Goal: Information Seeking & Learning: Get advice/opinions

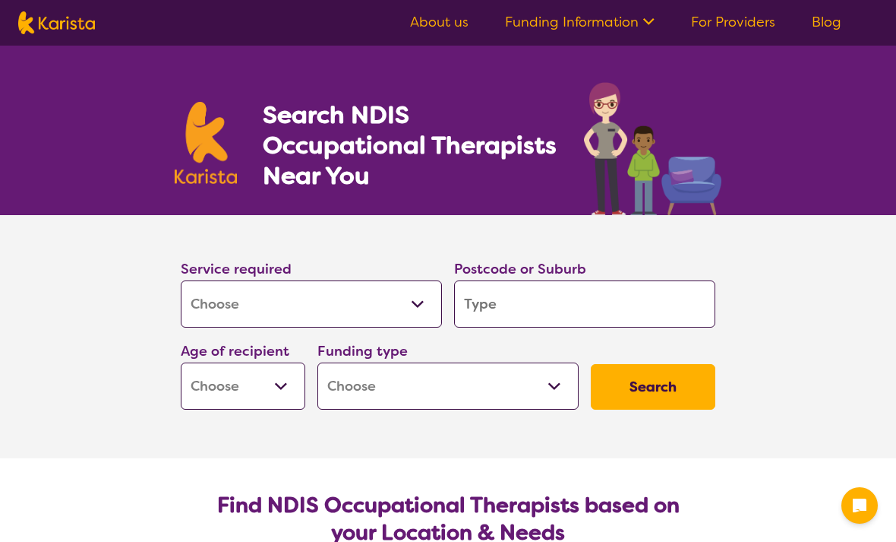
select select "[MEDICAL_DATA]"
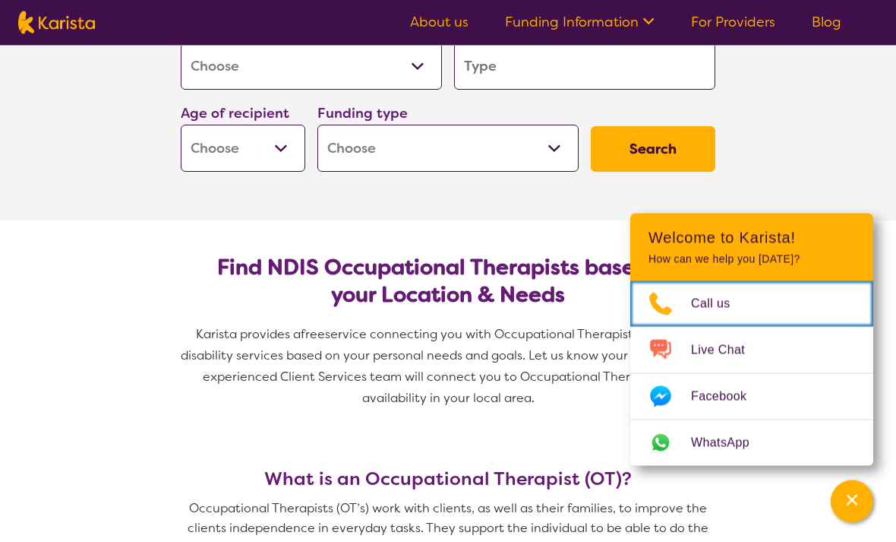
scroll to position [239, 0]
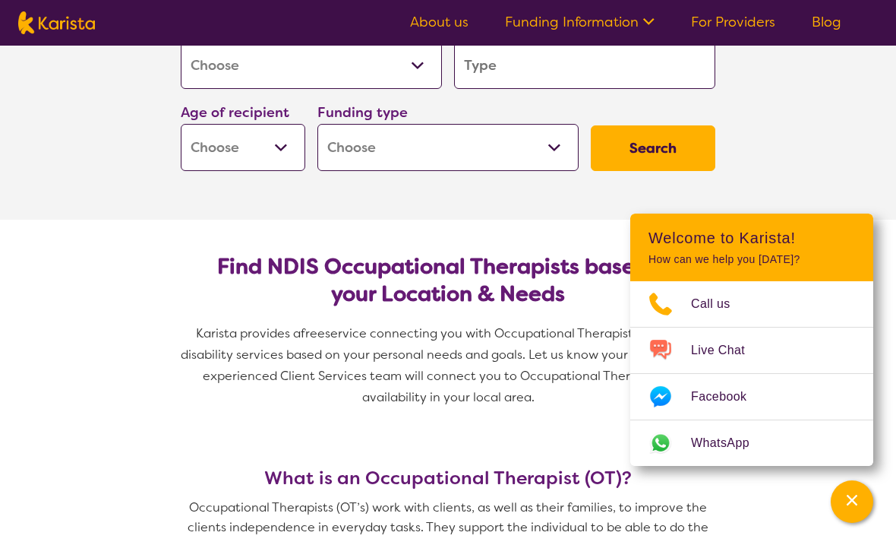
click at [570, 150] on select "Home Care Package (HCP) National Disability Insurance Scheme (NDIS) I don't know" at bounding box center [448, 147] width 261 height 47
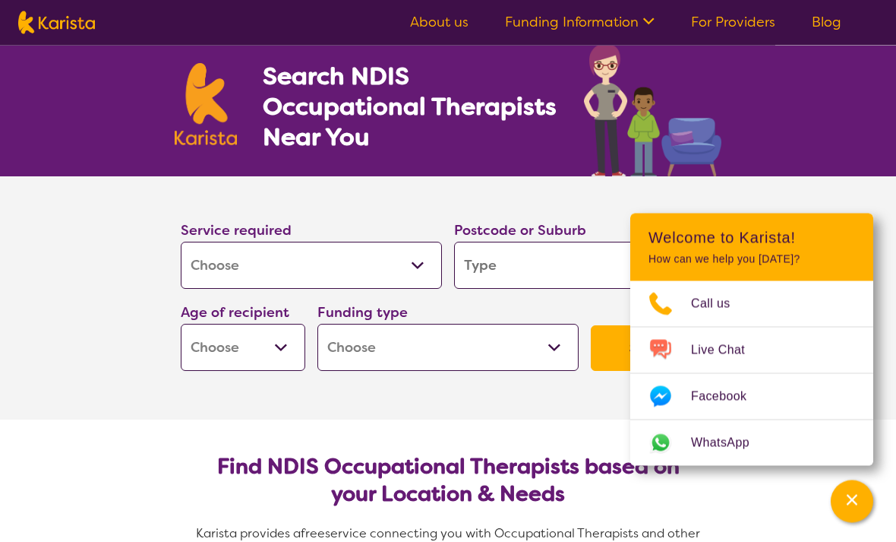
scroll to position [0, 0]
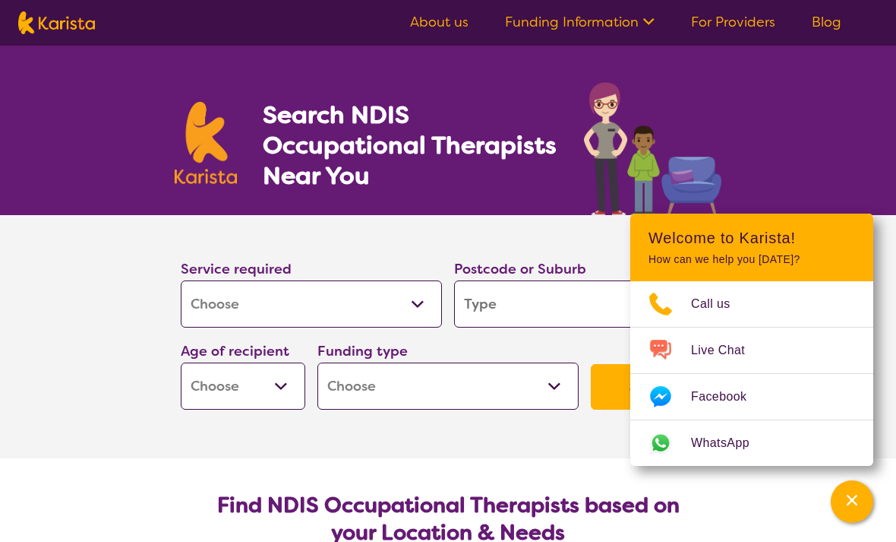
click at [522, 312] on input "search" at bounding box center [584, 303] width 261 height 47
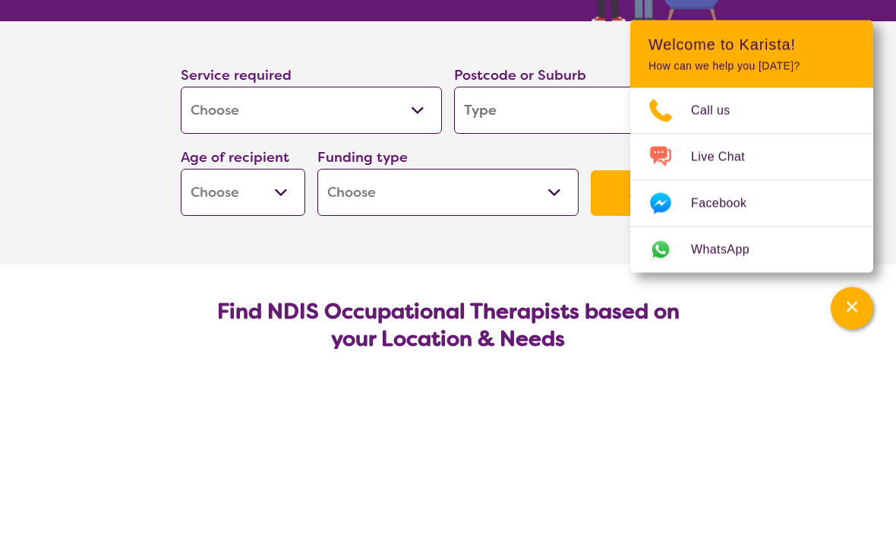
type input "4"
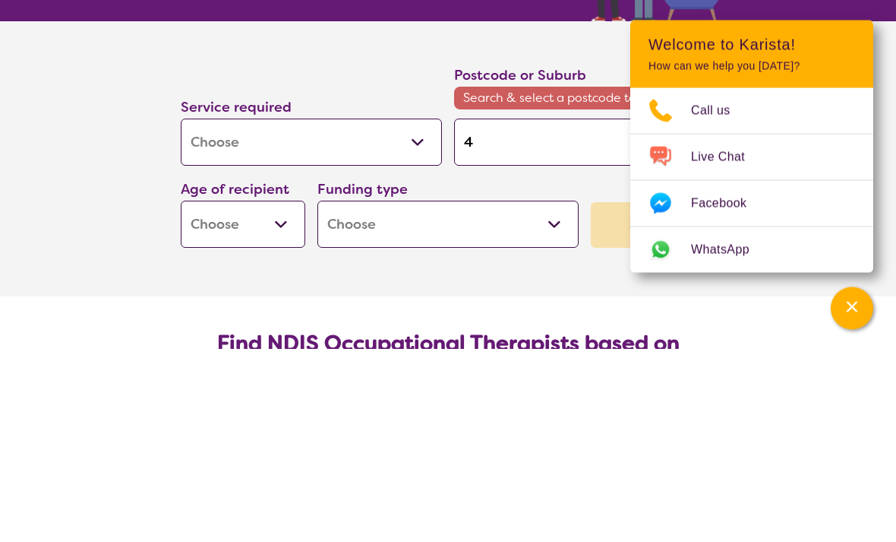
type input "45"
type input "450"
type input "4508"
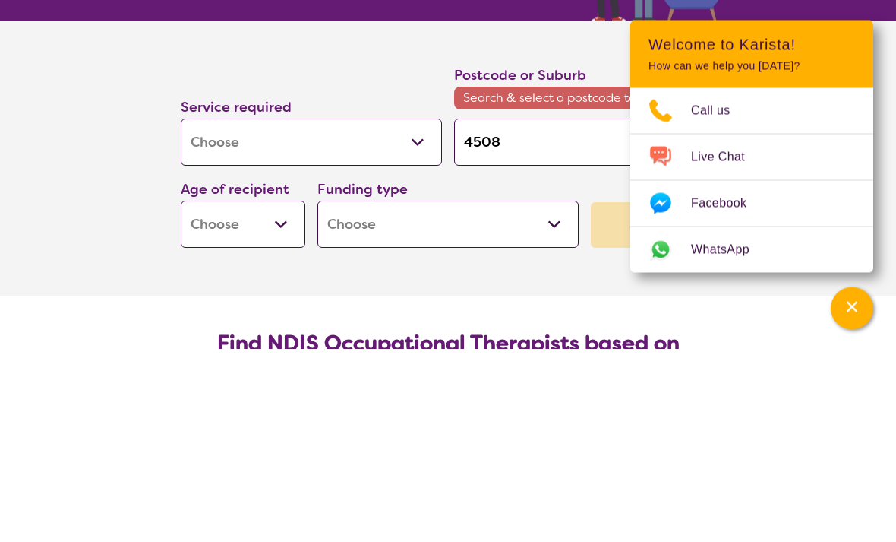
type input "4508"
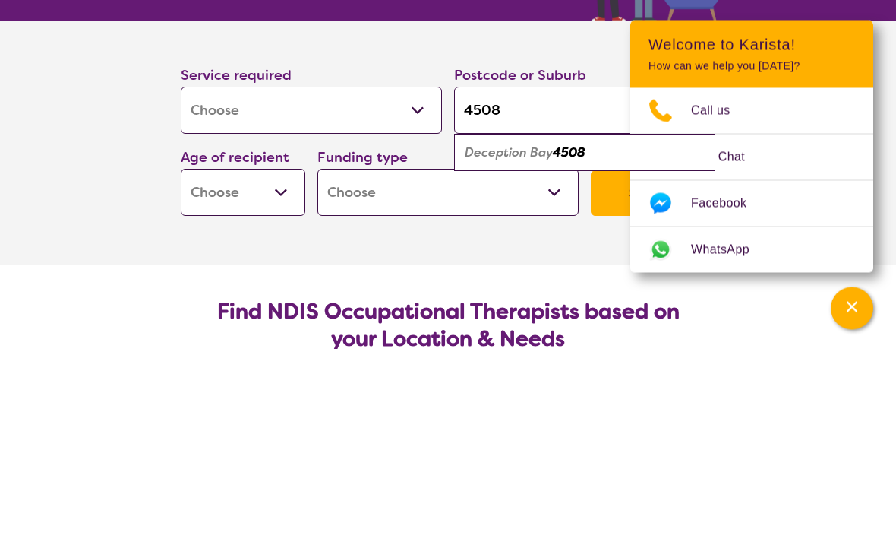
type input "4508"
click at [630, 332] on div "Deception Bay 4508" at bounding box center [585, 346] width 246 height 29
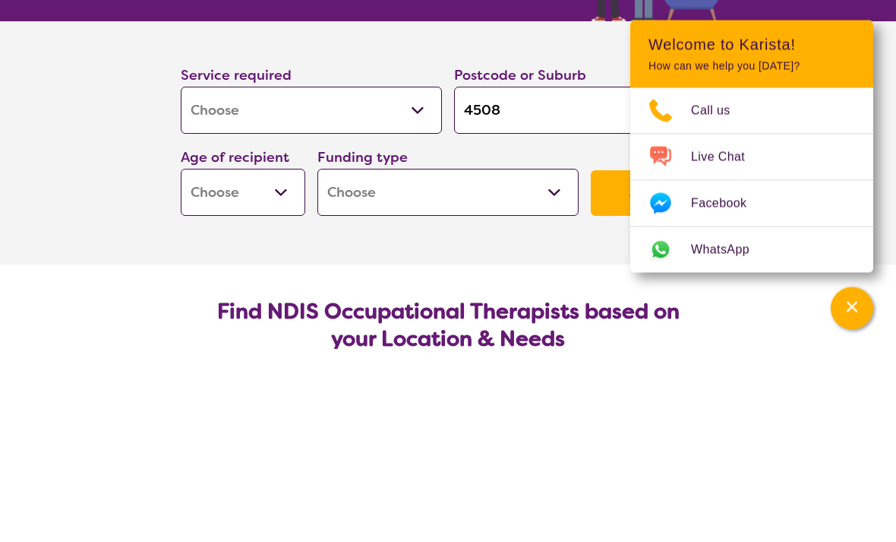
scroll to position [194, 0]
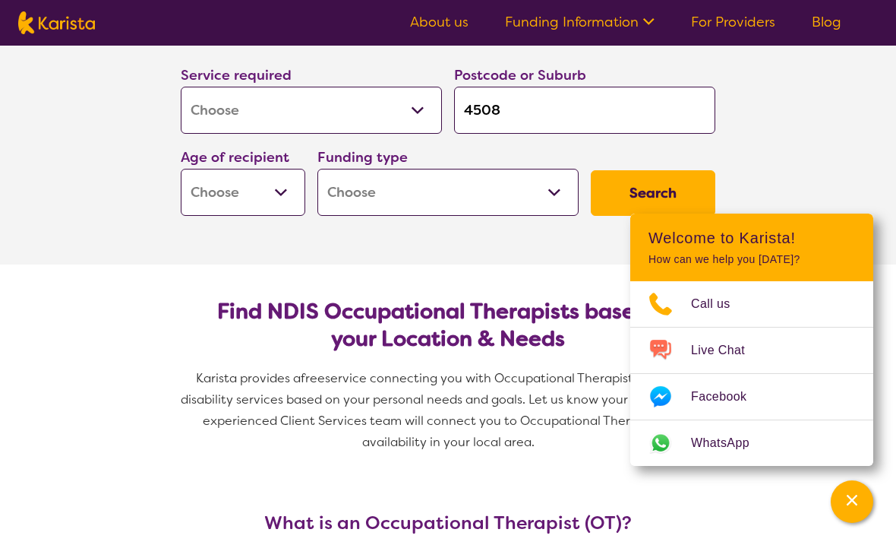
click at [284, 197] on select "Early Childhood - 0 to 9 Child - 10 to 11 Adolescent - 12 to 17 Adult - 18 to 6…" at bounding box center [243, 192] width 125 height 47
select select "AD"
click at [570, 195] on select "Home Care Package (HCP) National Disability Insurance Scheme (NDIS) I don't know" at bounding box center [448, 192] width 261 height 47
select select "NDIS"
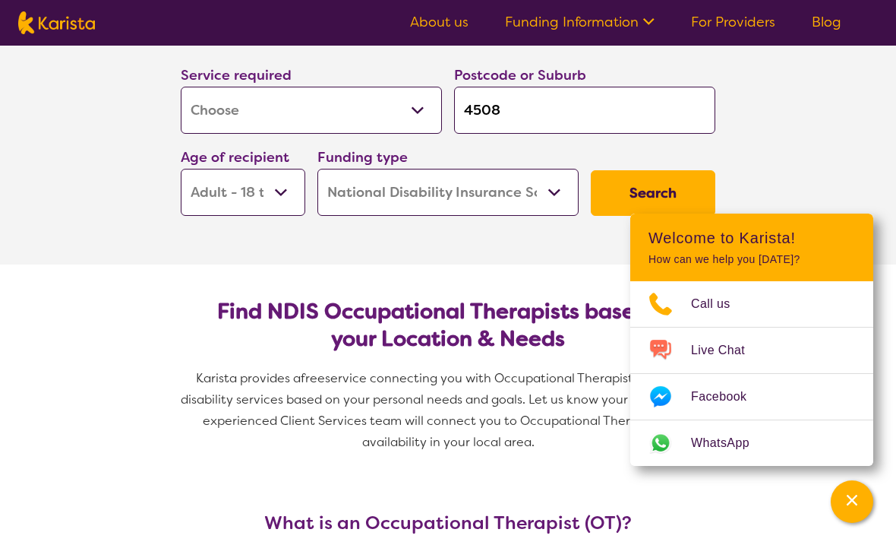
select select "NDIS"
click at [668, 191] on button "Search" at bounding box center [653, 193] width 125 height 46
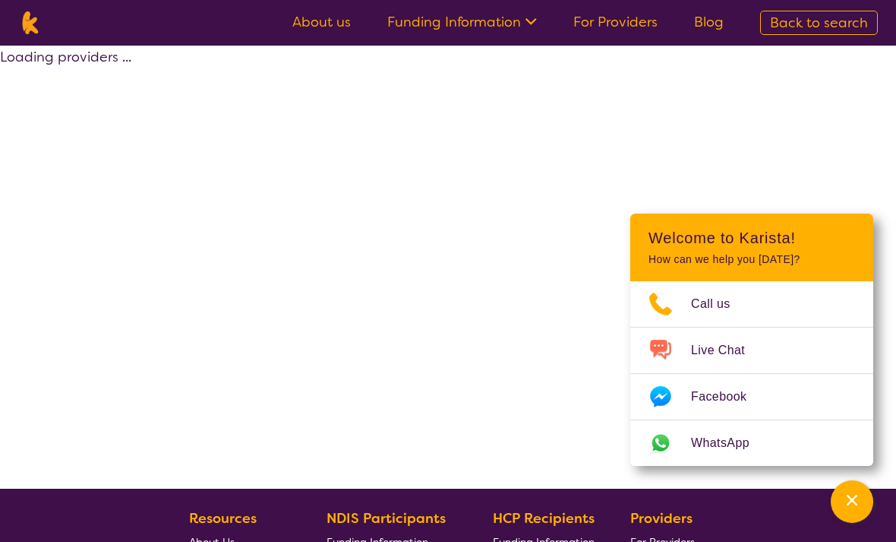
select select "by_score"
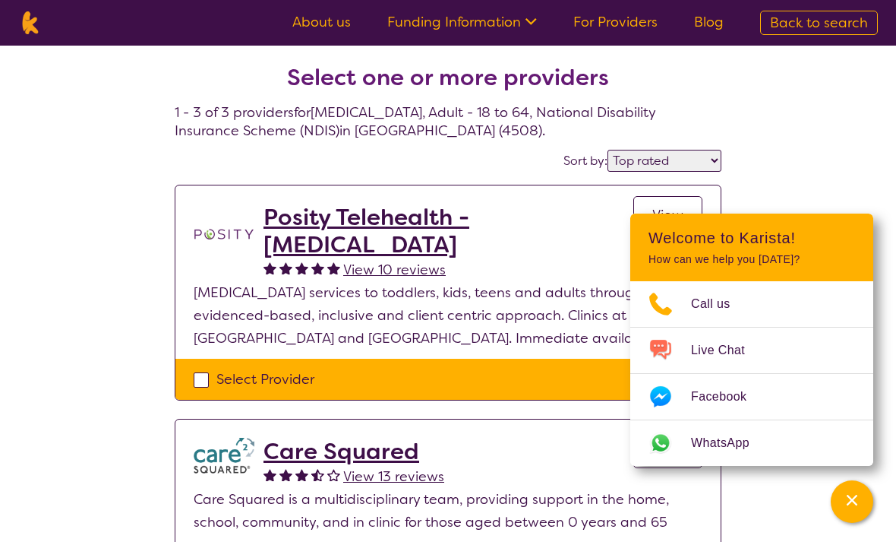
click at [785, 507] on div "Select one or more providers 1 - 3 of 3 providers for [MEDICAL_DATA] , Adult - …" at bounding box center [448, 462] width 896 height 833
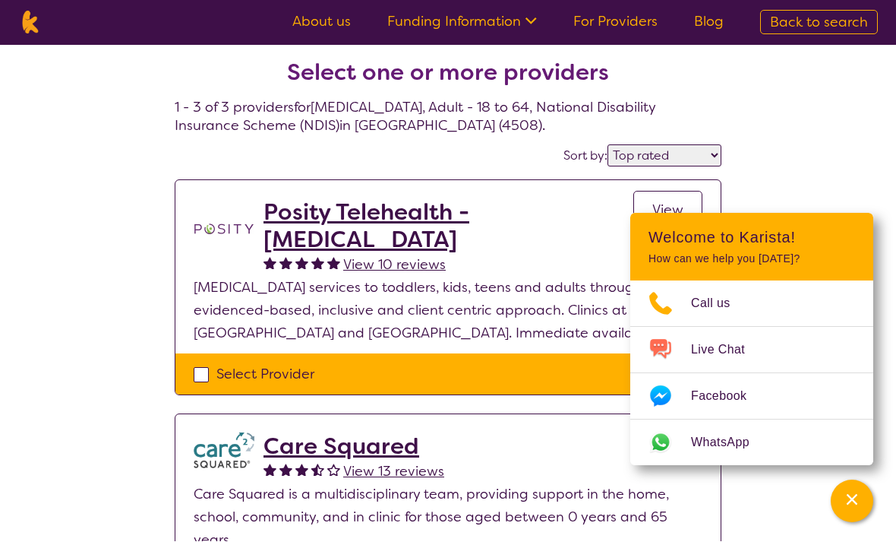
scroll to position [5, 0]
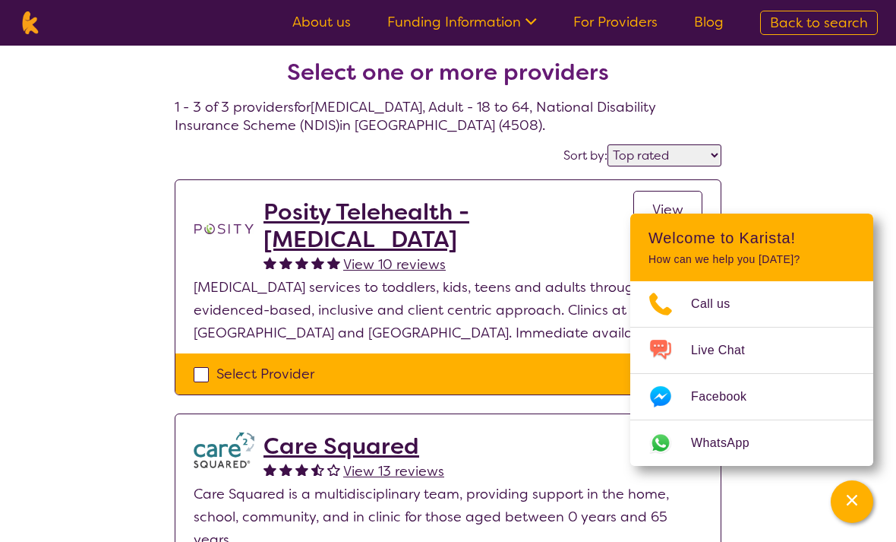
click at [407, 261] on span "View 10 reviews" at bounding box center [394, 264] width 103 height 18
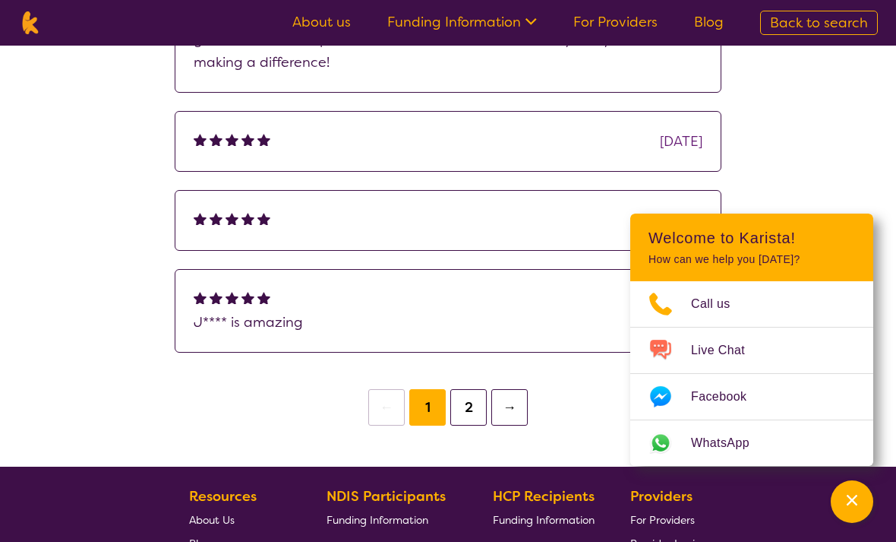
scroll to position [589, 0]
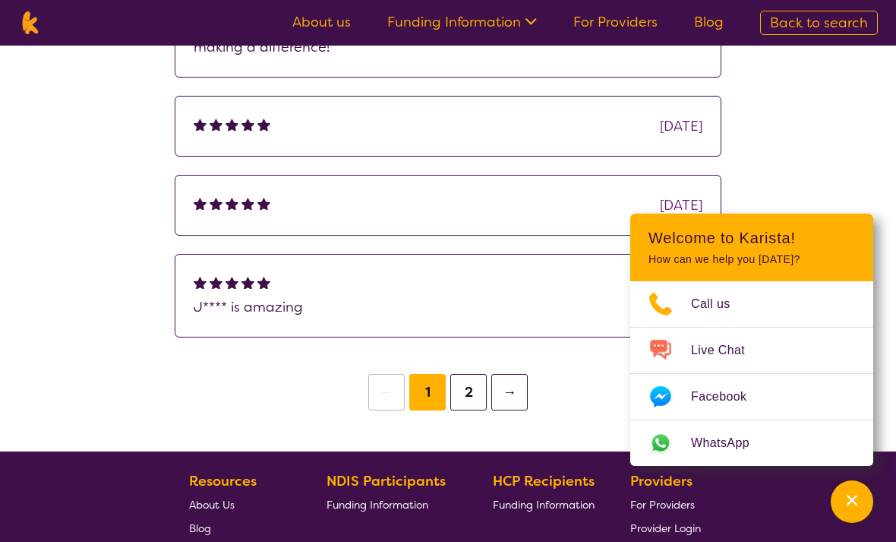
click at [855, 507] on icon "Channel Menu" at bounding box center [852, 499] width 15 height 15
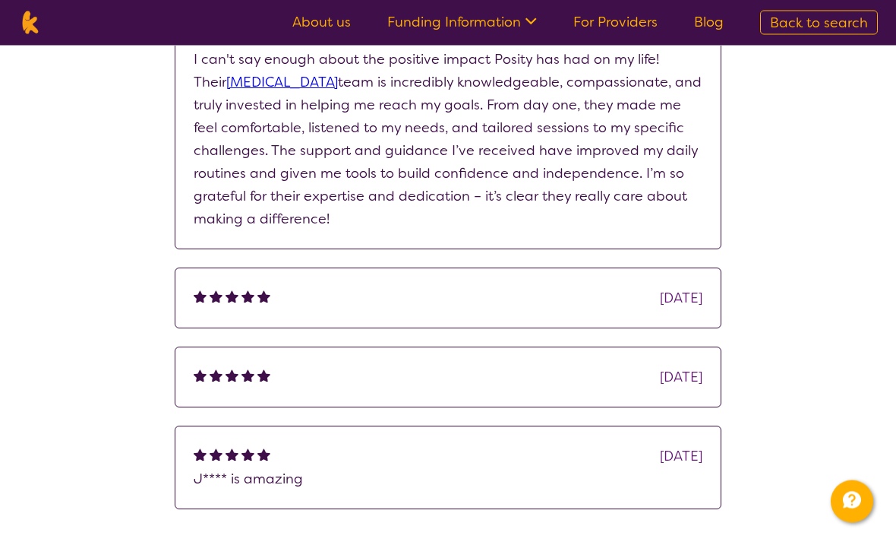
scroll to position [417, 0]
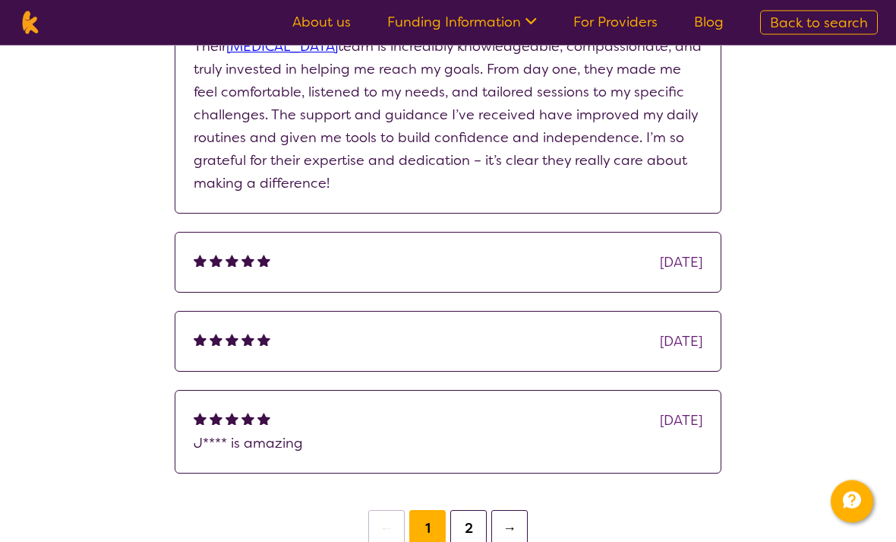
click at [479, 536] on button "2" at bounding box center [468, 528] width 36 height 36
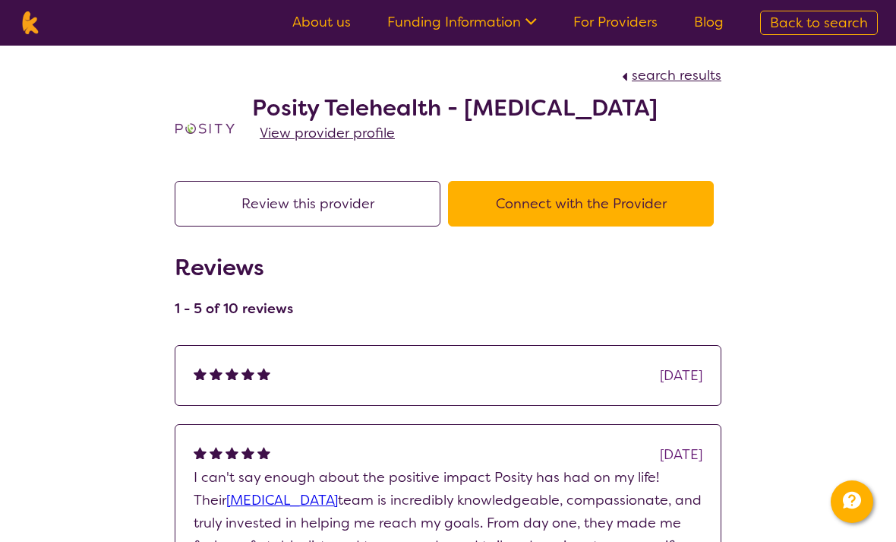
scroll to position [5, 0]
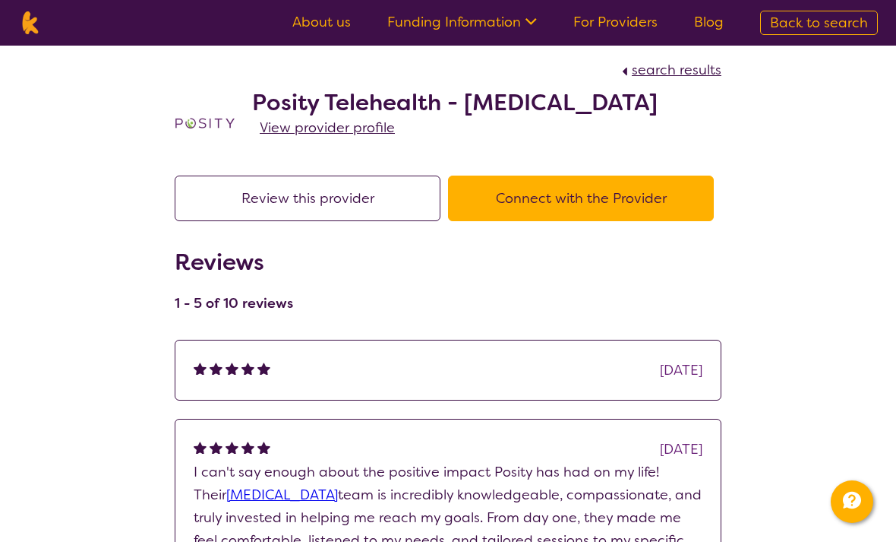
select select "by_score"
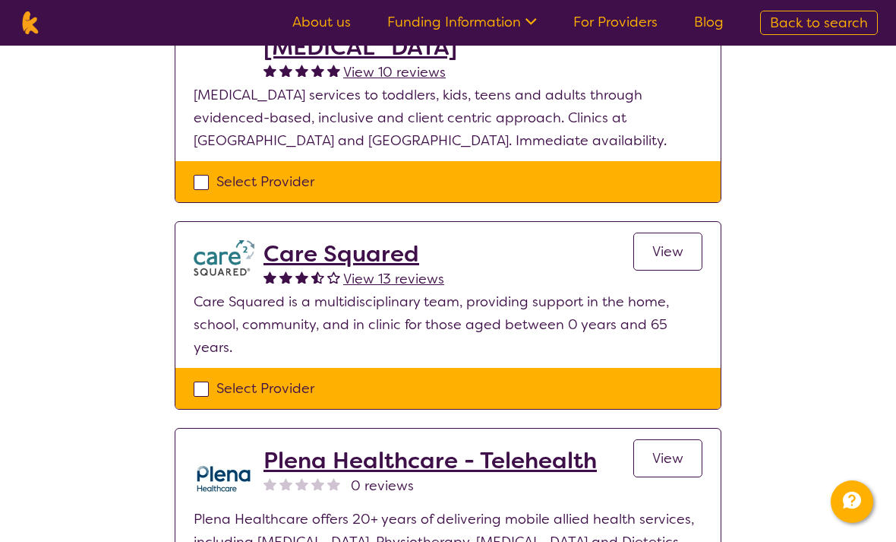
scroll to position [0, 0]
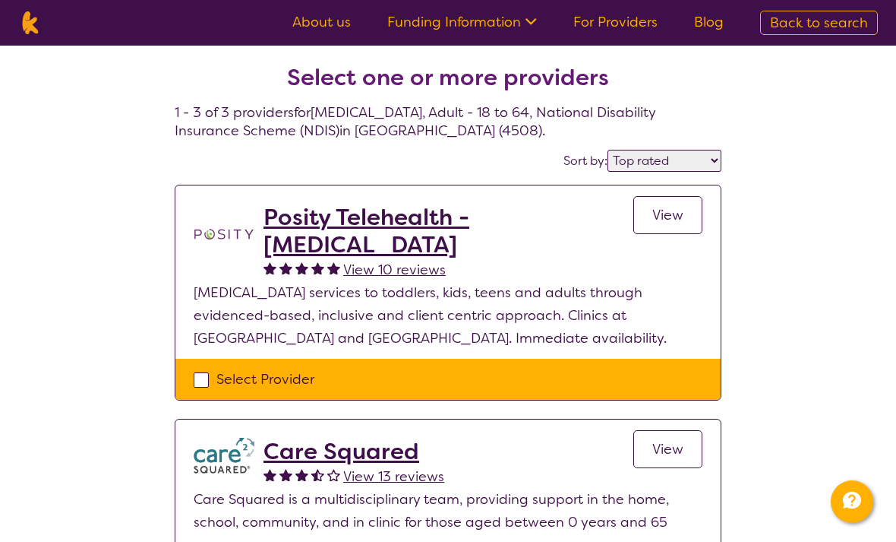
select select "[MEDICAL_DATA]"
select select "AD"
select select "NDIS"
select select "[MEDICAL_DATA]"
select select "AD"
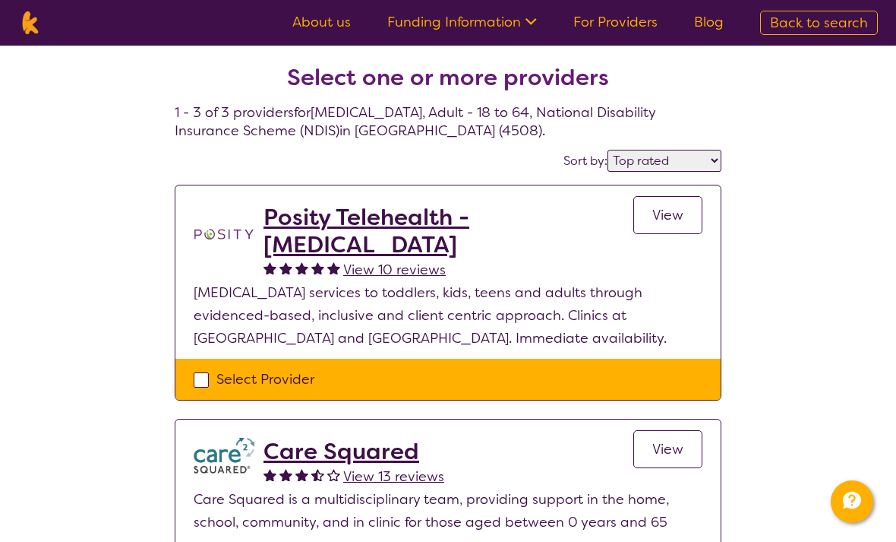
select select "NDIS"
